Goal: Task Accomplishment & Management: Use online tool/utility

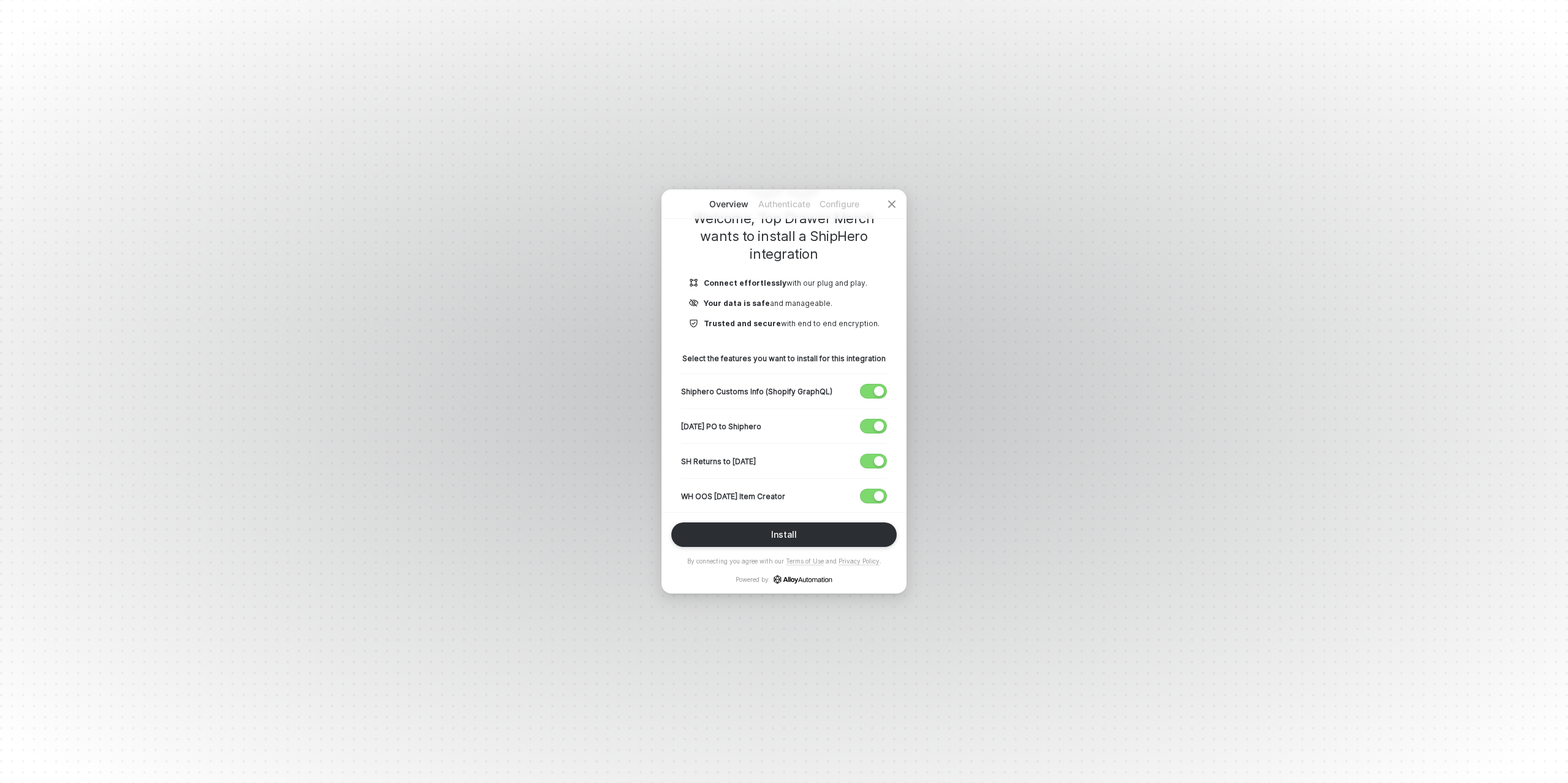
scroll to position [90, 0]
click at [870, 389] on span "button" at bounding box center [870, 388] width 20 height 13
click at [870, 421] on span "button" at bounding box center [870, 423] width 20 height 13
click at [871, 452] on span "button" at bounding box center [870, 458] width 20 height 13
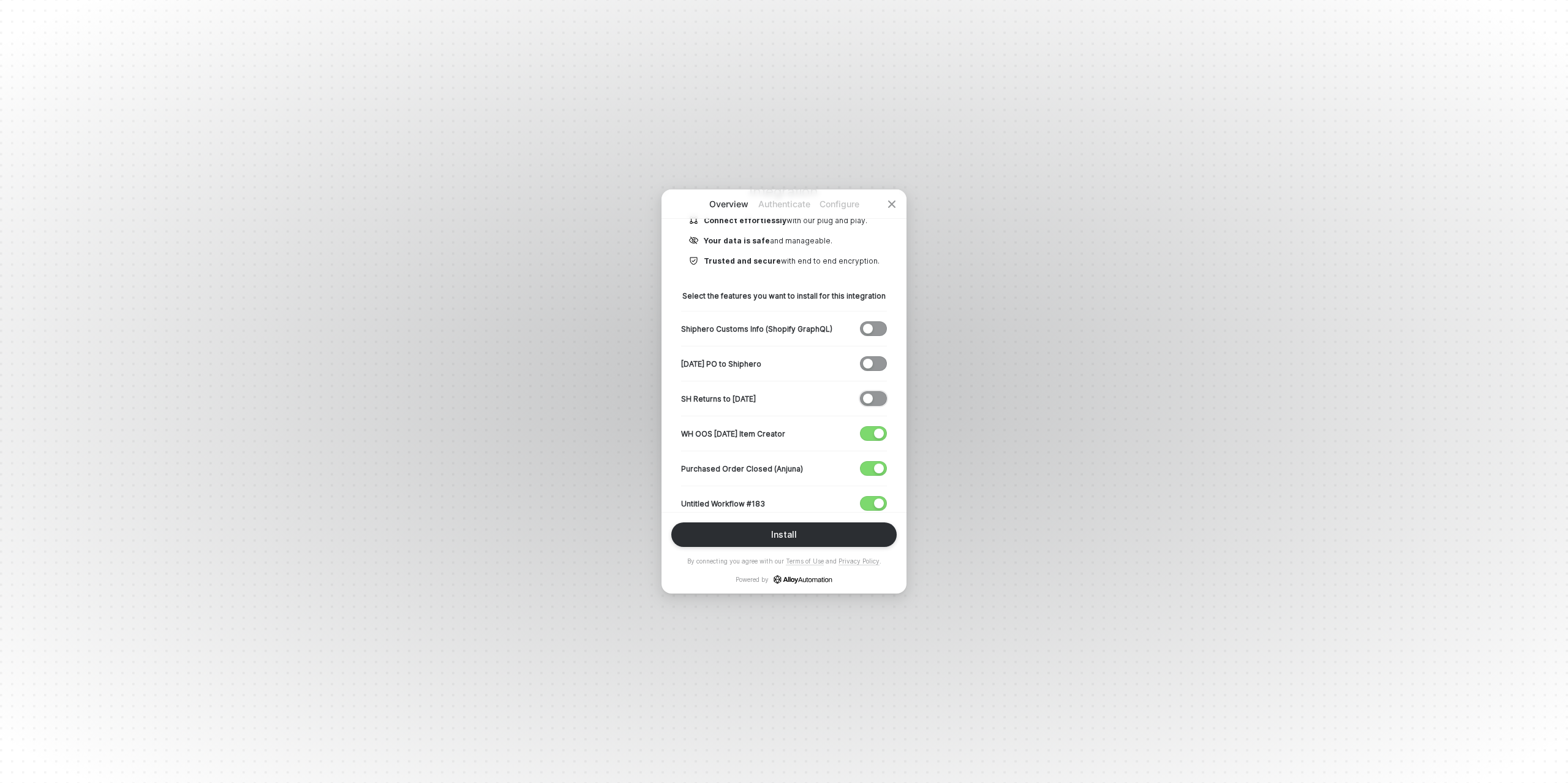
scroll to position [165, 0]
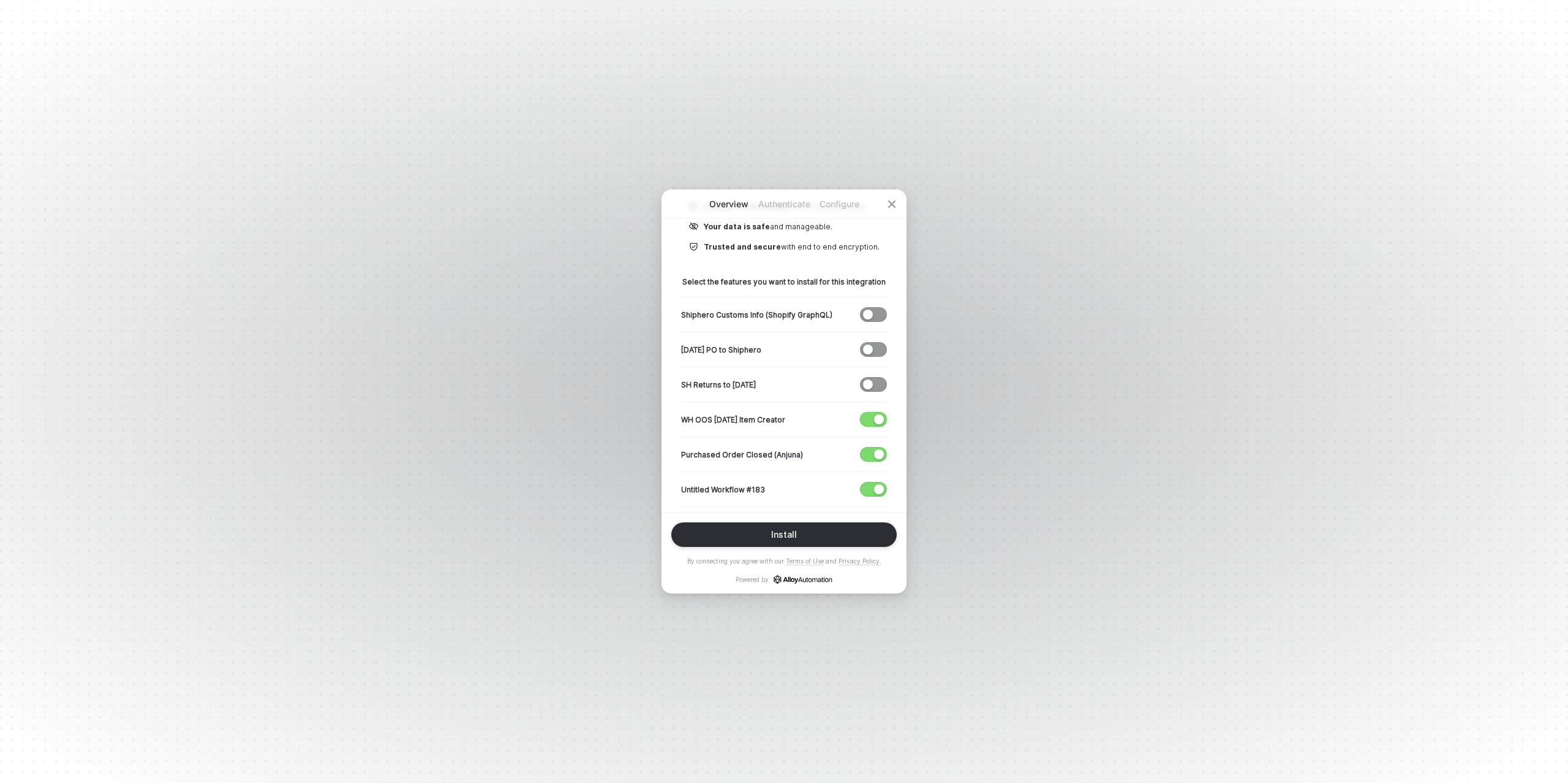
click at [877, 417] on div "button" at bounding box center [878, 419] width 10 height 10
click at [871, 453] on span "button" at bounding box center [870, 454] width 20 height 13
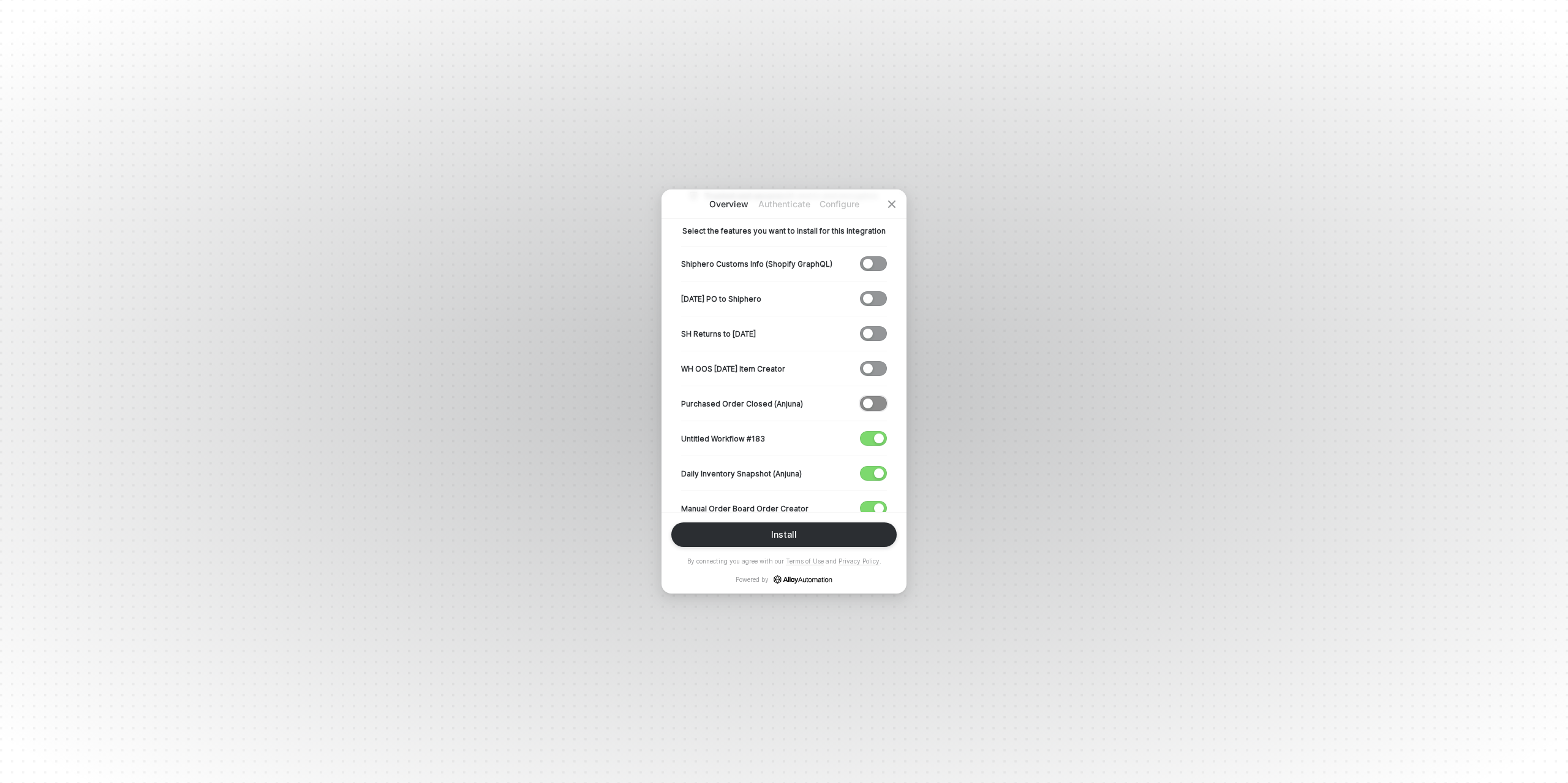
scroll to position [241, 0]
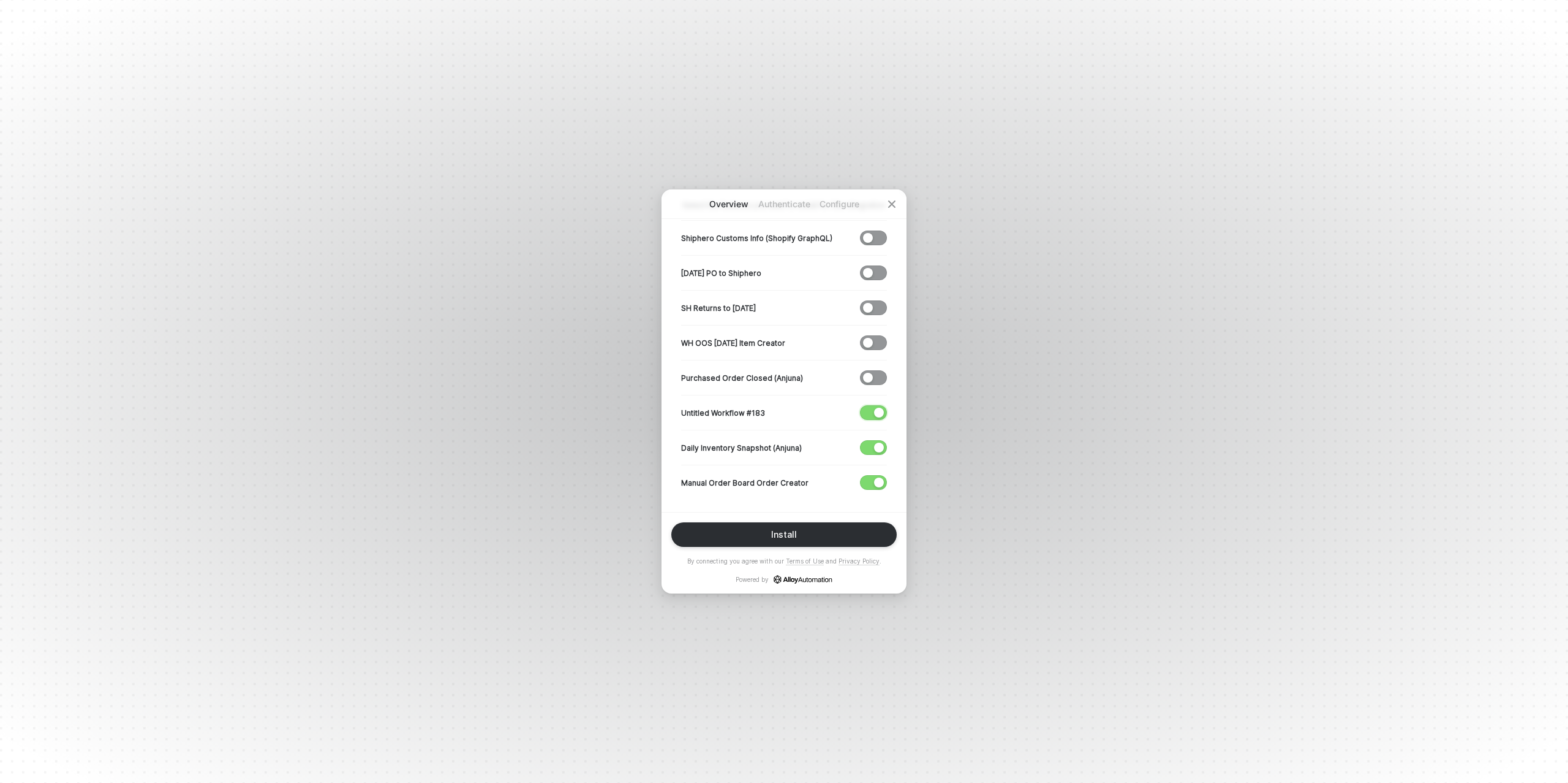
click at [871, 411] on span "button" at bounding box center [870, 412] width 20 height 13
click at [877, 442] on div "button" at bounding box center [878, 447] width 10 height 10
click at [798, 536] on button "Install" at bounding box center [784, 535] width 226 height 25
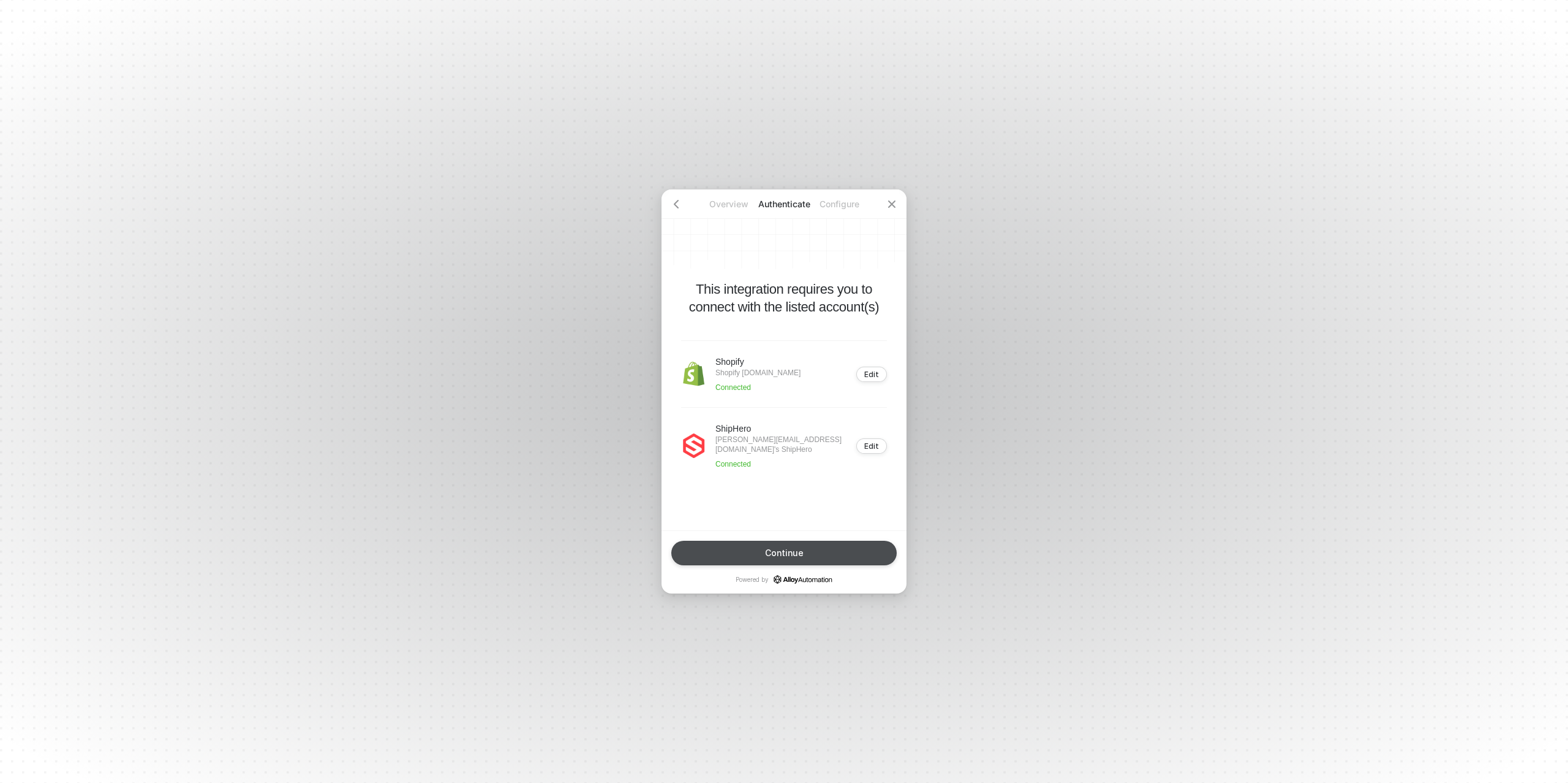
click at [771, 553] on div "Continue" at bounding box center [784, 552] width 39 height 10
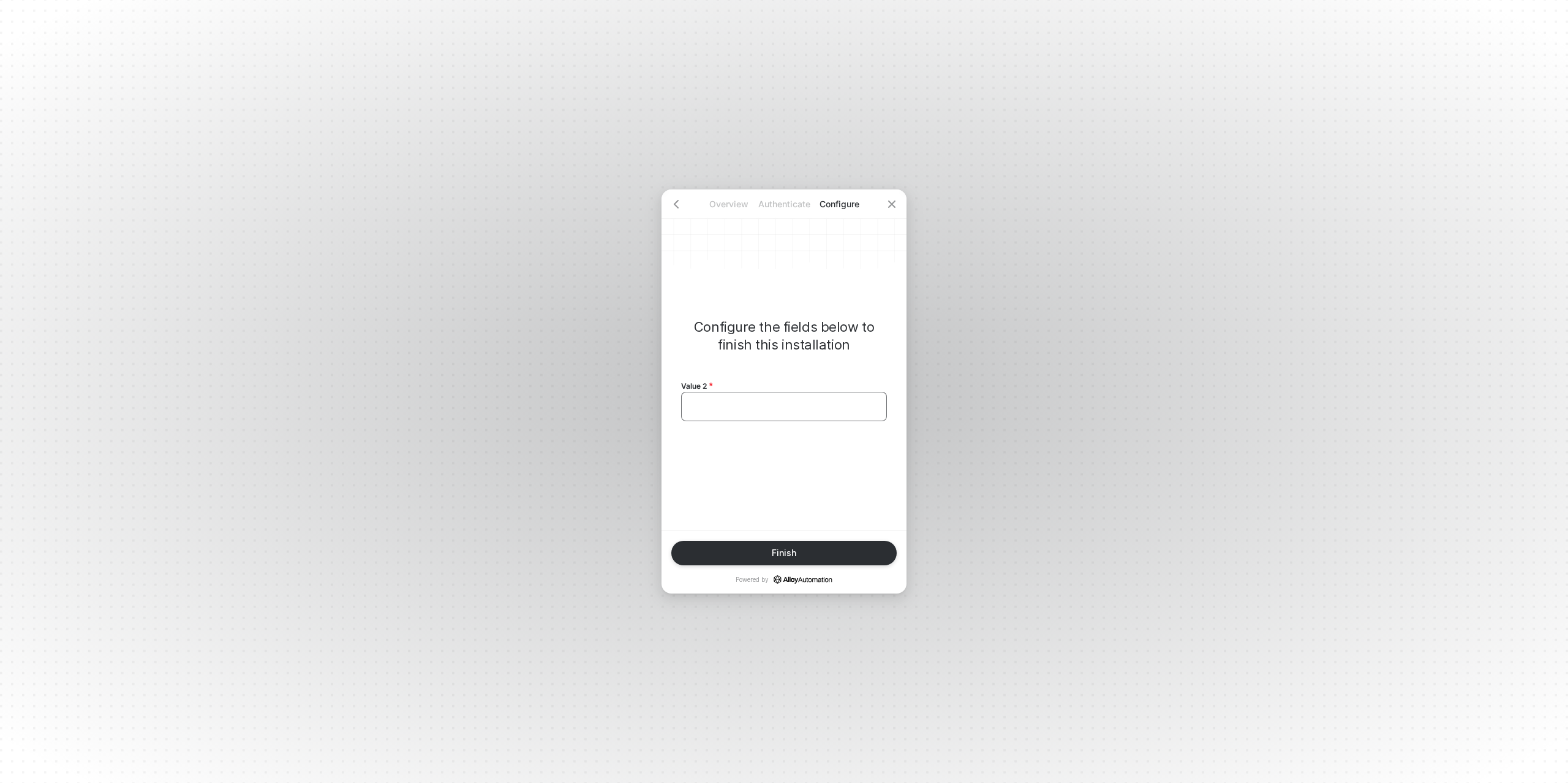
click at [734, 412] on div "﻿" at bounding box center [784, 406] width 206 height 30
click at [797, 559] on button "Finish" at bounding box center [784, 553] width 226 height 25
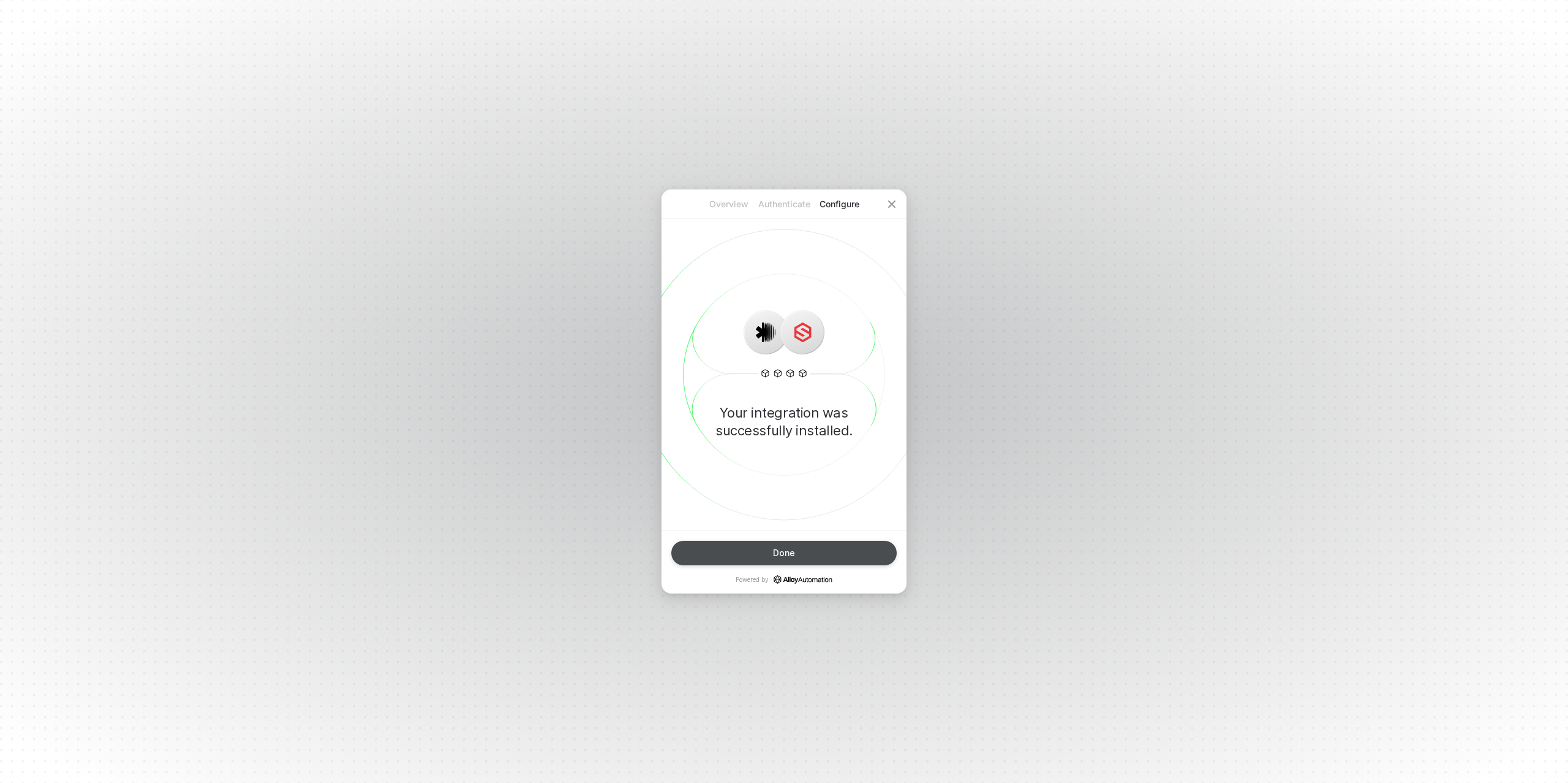
click at [798, 556] on button "Done" at bounding box center [784, 553] width 226 height 25
